Goal: Information Seeking & Learning: Learn about a topic

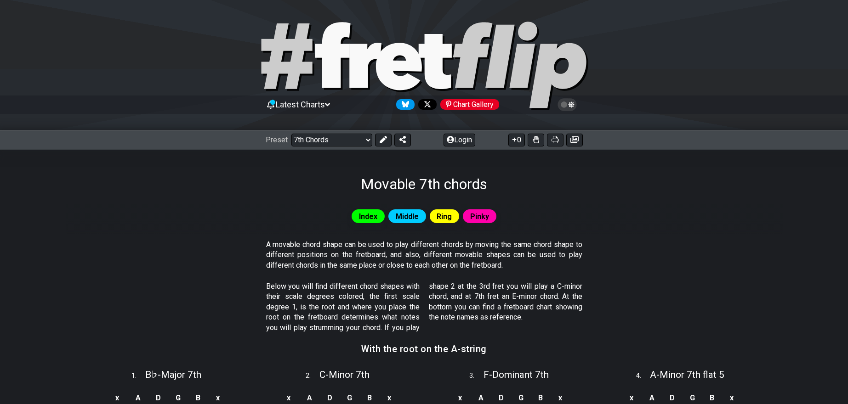
scroll to position [196, 0]
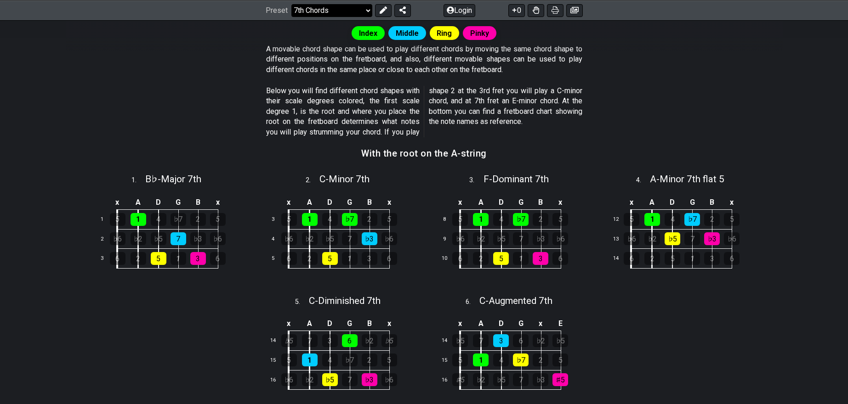
click at [348, 6] on select "Welcome to #fretflip! Initial Preset Custom Preset Minor Pentatonic Major Penta…" at bounding box center [331, 10] width 81 height 13
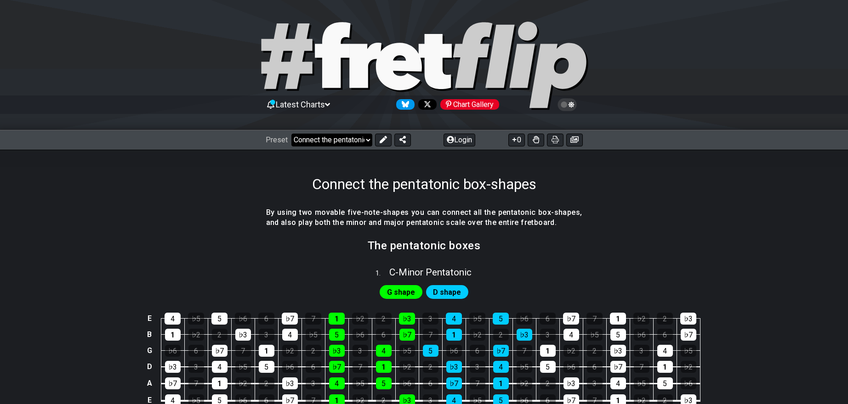
click at [329, 142] on select "Welcome to #fretflip! Initial Preset Custom Preset Minor Pentatonic Major Penta…" at bounding box center [331, 140] width 81 height 13
select select "/how-to-solo"
select select "C"
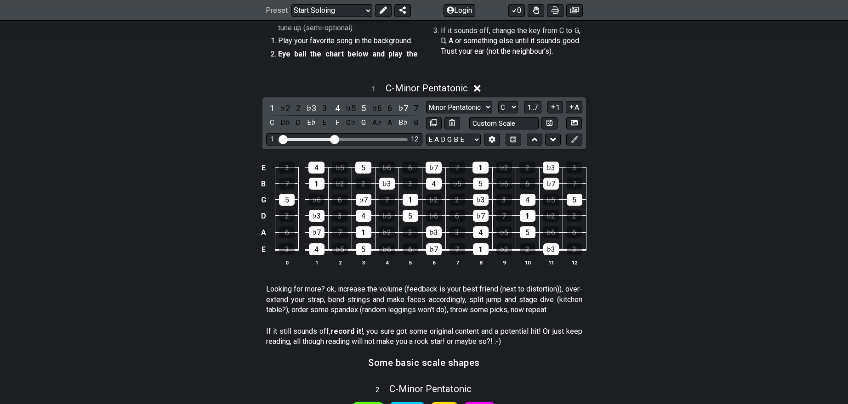
scroll to position [246, 0]
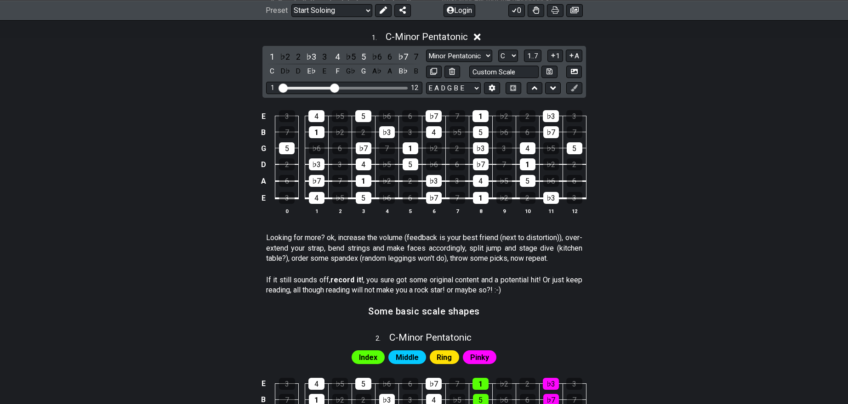
click at [203, 209] on div "E 3 4 ♭5 5 ♭6 6 ♭7 7 1 ♭2 2 ♭3 3 B 7 1 ♭2 2 ♭3 3 4 ♭5 5 ♭6 6 ♭7 7 G 5 ♭6 6 ♭7 7…" at bounding box center [424, 162] width 717 height 129
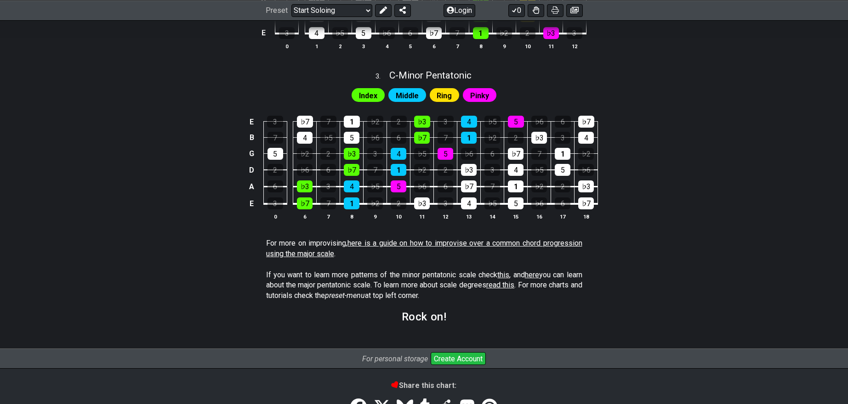
scroll to position [0, 0]
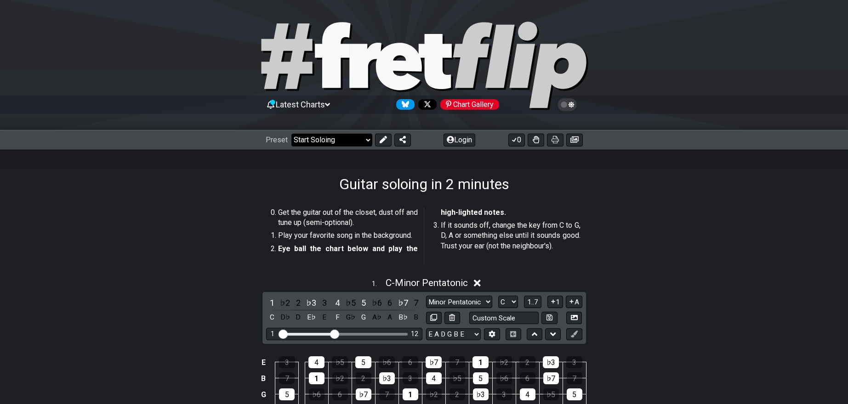
click at [366, 142] on select "Welcome to #fretflip! Initial Preset Custom Preset Minor Pentatonic Major Penta…" at bounding box center [331, 140] width 81 height 13
click at [302, 104] on span "Latest Charts" at bounding box center [300, 105] width 49 height 10
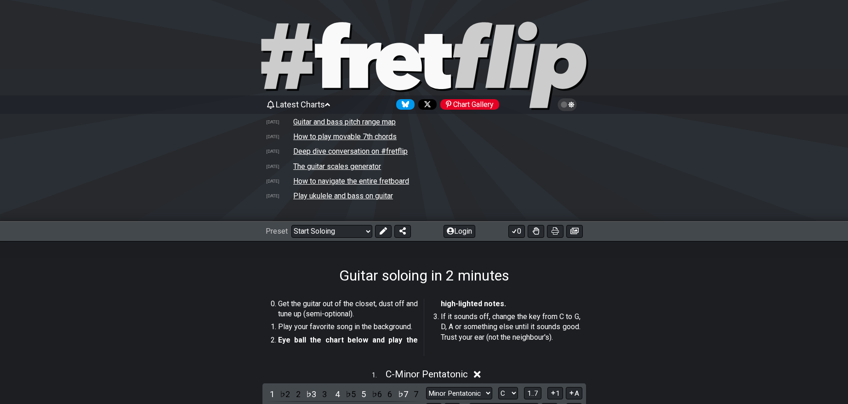
click at [302, 104] on span "Latest Charts" at bounding box center [300, 105] width 49 height 10
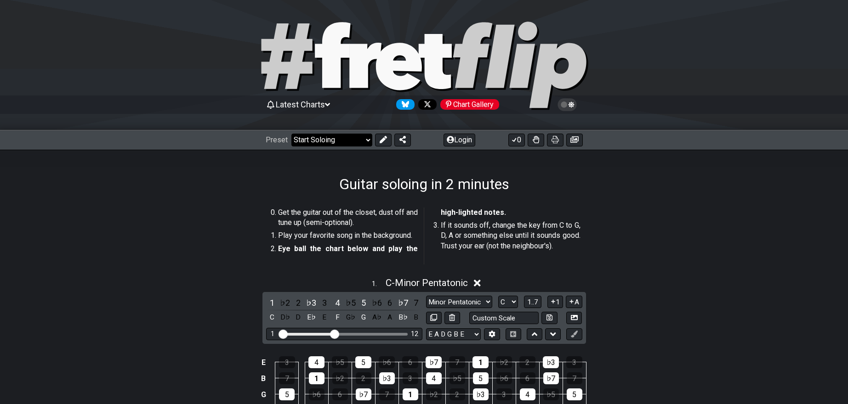
click at [352, 138] on select "Welcome to #fretflip! Initial Preset Custom Preset Minor Pentatonic Major Penta…" at bounding box center [331, 140] width 81 height 13
select select "/common-guitar-chords"
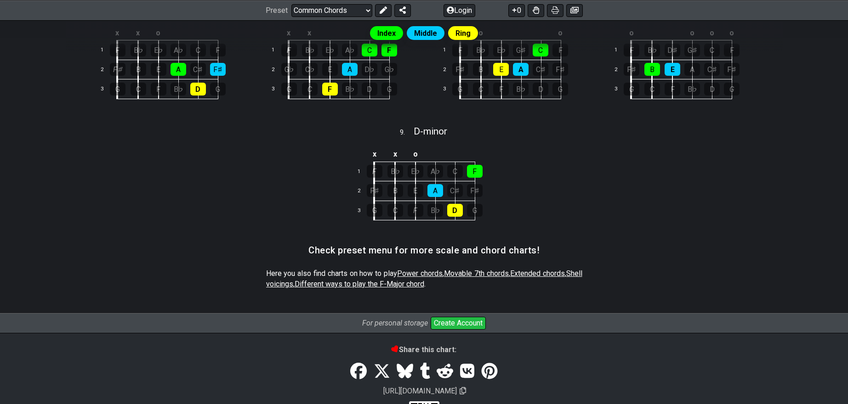
scroll to position [404, 0]
